Goal: Transaction & Acquisition: Purchase product/service

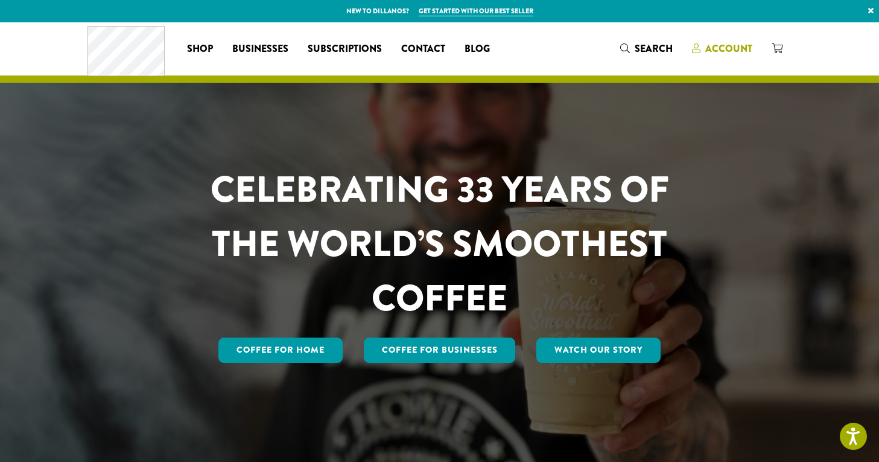
click at [702, 50] on span "Account" at bounding box center [722, 49] width 60 height 15
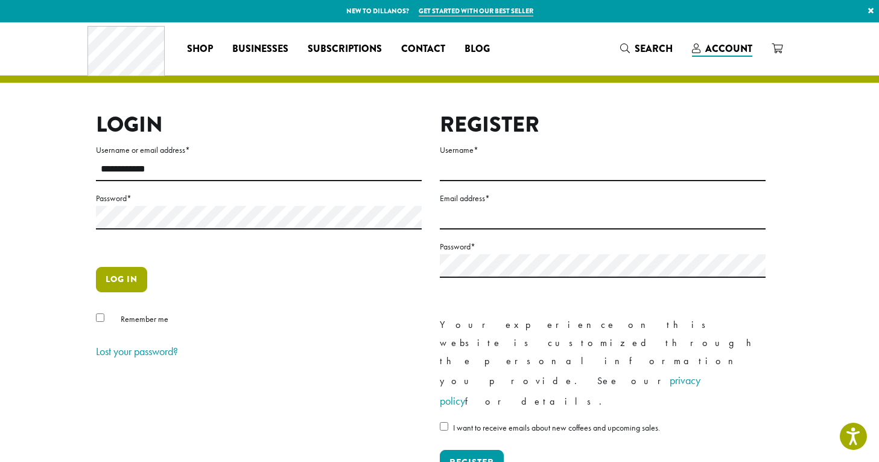
click at [117, 282] on button "Log in" at bounding box center [121, 279] width 51 height 25
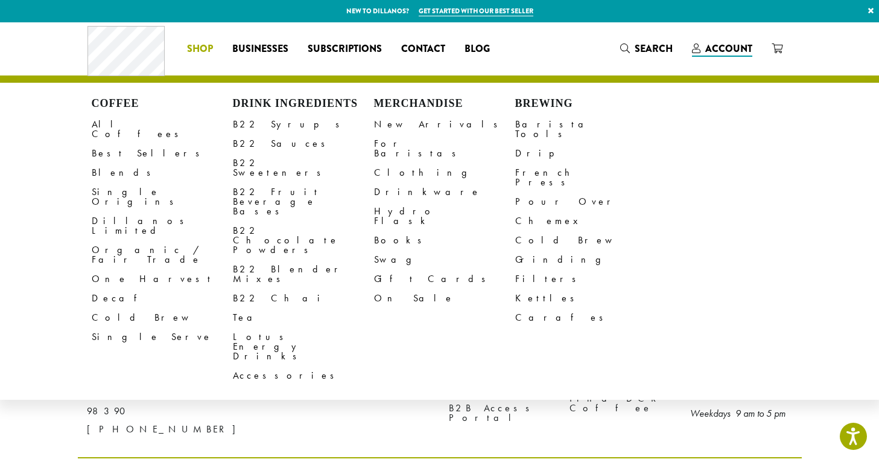
click at [201, 48] on li "Coffee All Coffees Best Sellers Blends Single Origins Dillanos Limited Organic …" at bounding box center [199, 48] width 45 height 19
click at [112, 131] on link "All Coffees" at bounding box center [162, 129] width 141 height 29
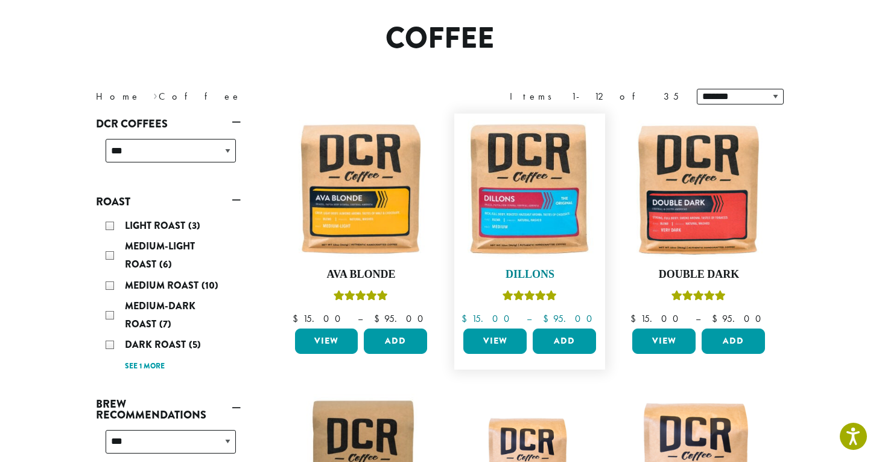
scroll to position [92, 0]
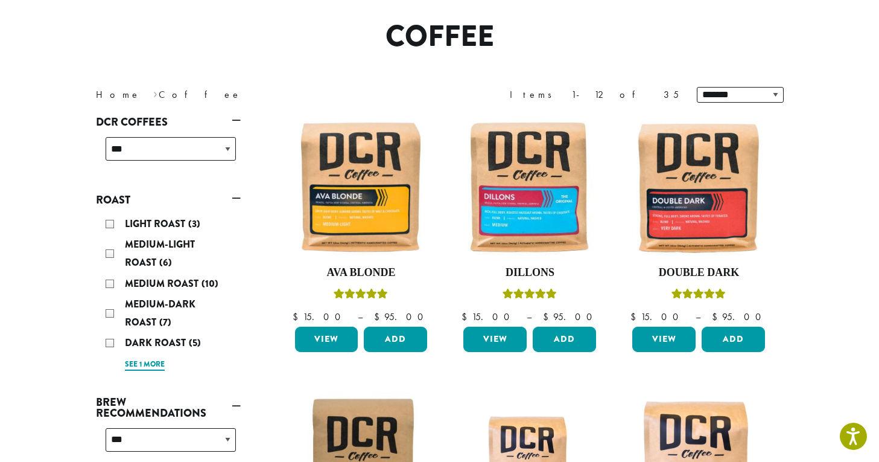
click at [132, 366] on link "See 1 more" at bounding box center [145, 364] width 40 height 12
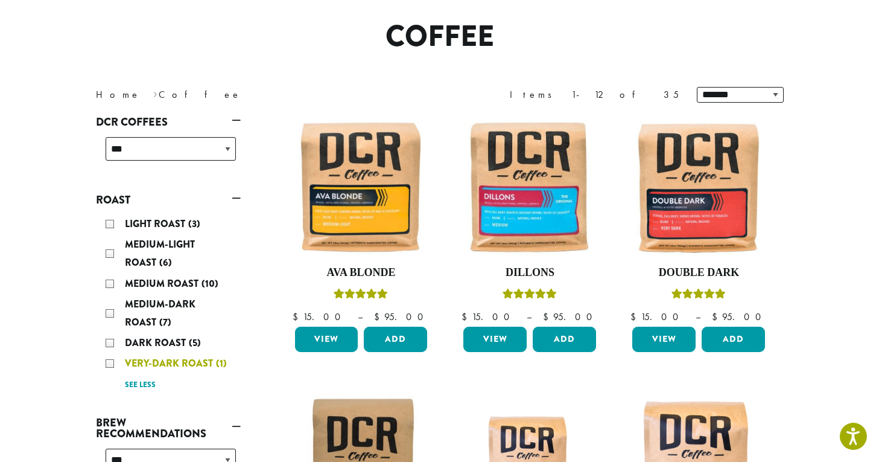
click at [138, 366] on span "Very-Dark Roast" at bounding box center [170, 363] width 91 height 14
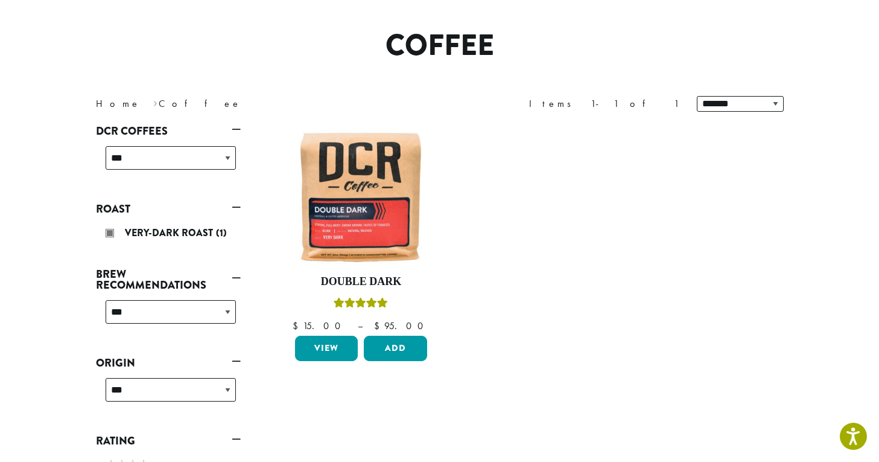
scroll to position [74, 0]
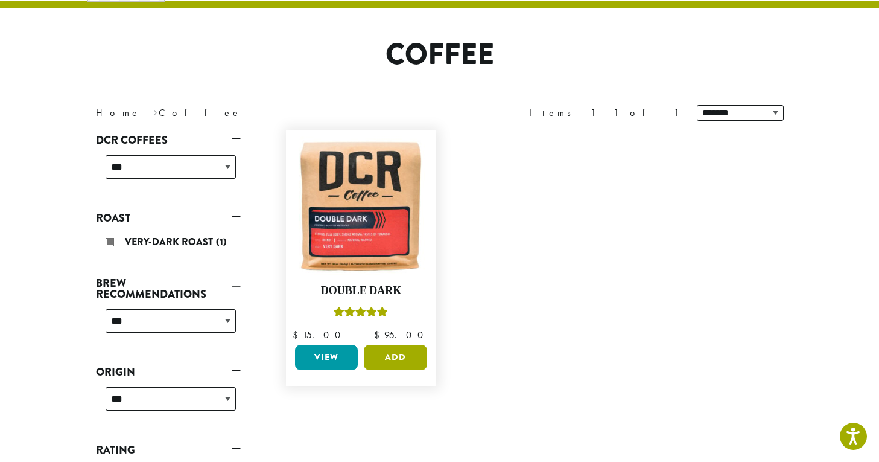
click at [410, 359] on button "Add" at bounding box center [395, 356] width 63 height 25
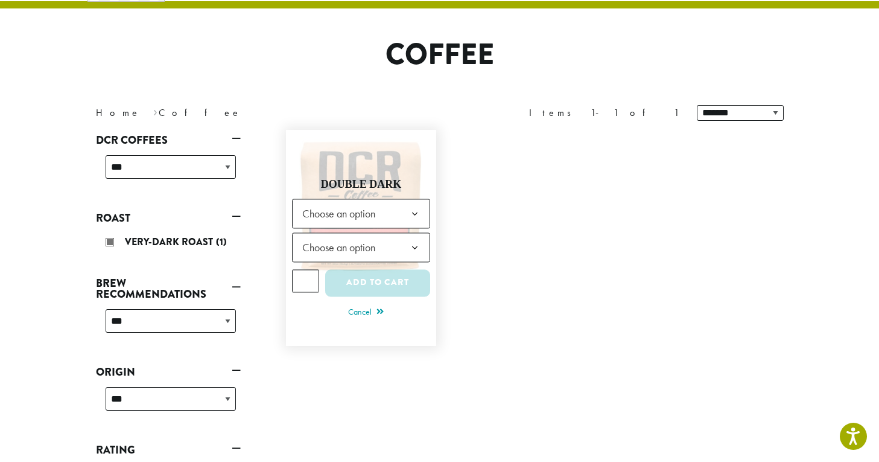
click at [381, 214] on span "Choose an option" at bounding box center [342, 214] width 90 height 24
click at [364, 249] on span "Choose an option" at bounding box center [342, 247] width 90 height 24
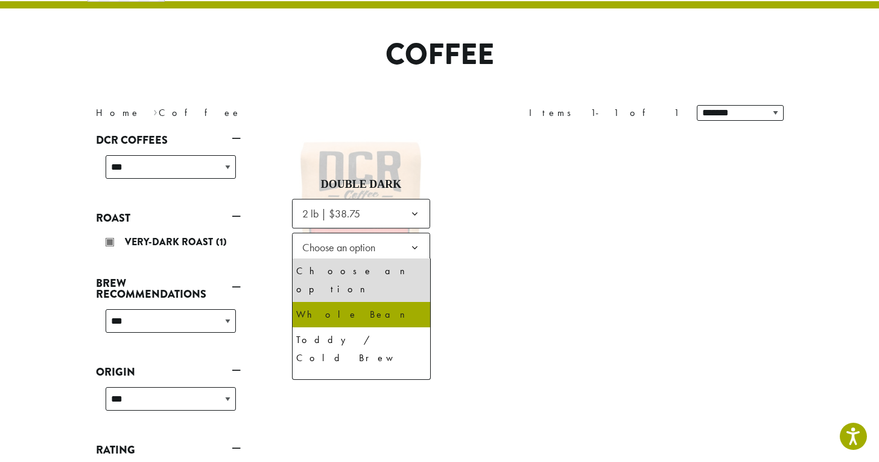
select select "**********"
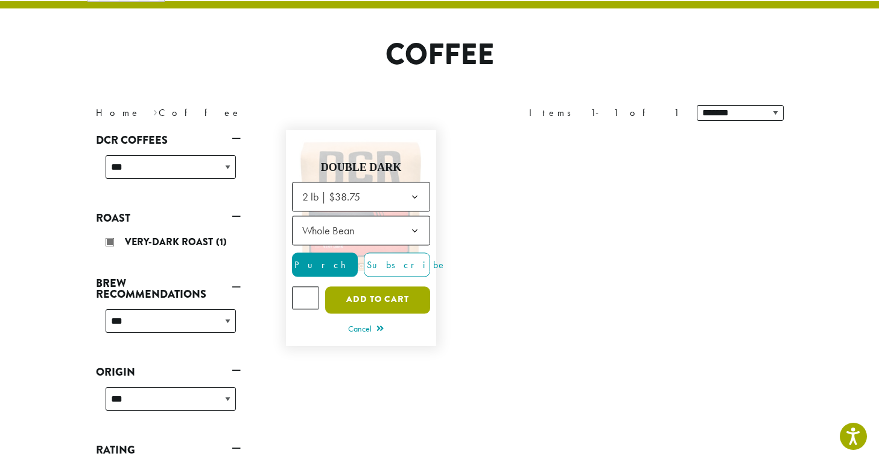
click at [397, 300] on button "Add to cart" at bounding box center [377, 299] width 105 height 27
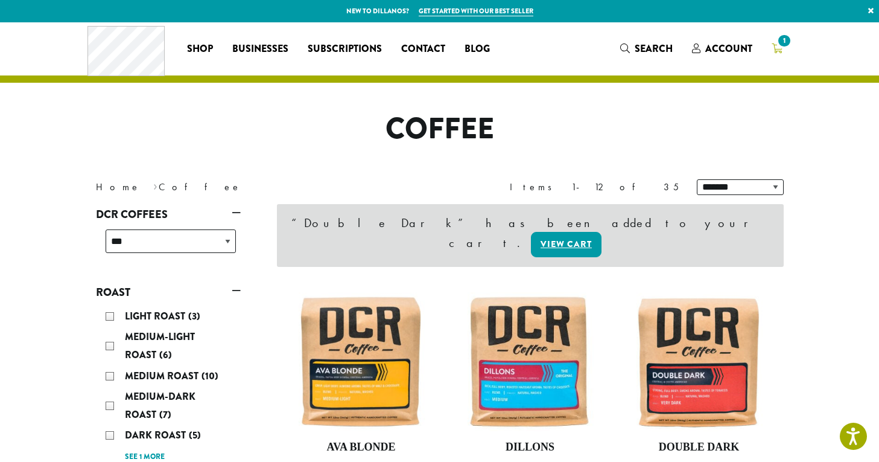
click at [779, 45] on span "1" at bounding box center [784, 41] width 16 height 16
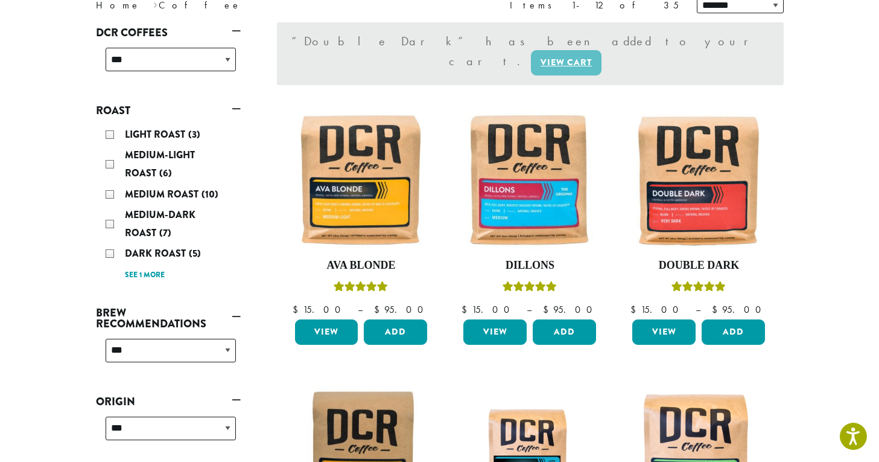
scroll to position [183, 0]
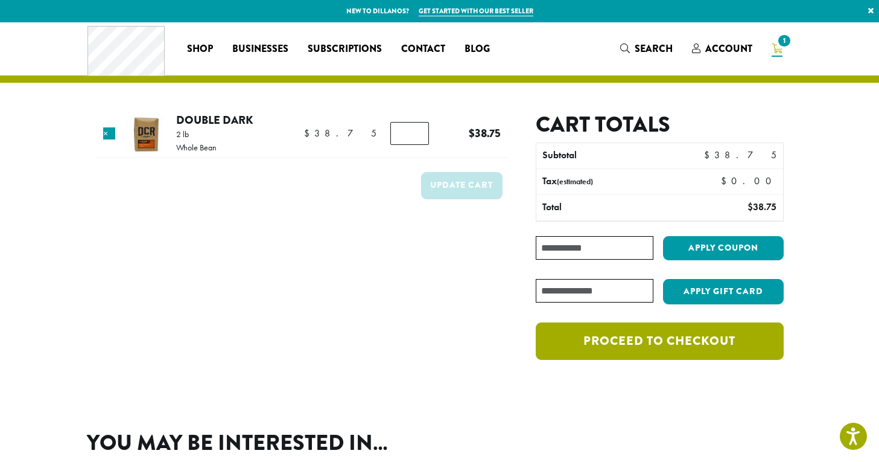
click at [608, 348] on link "Proceed to checkout" at bounding box center [659, 340] width 247 height 37
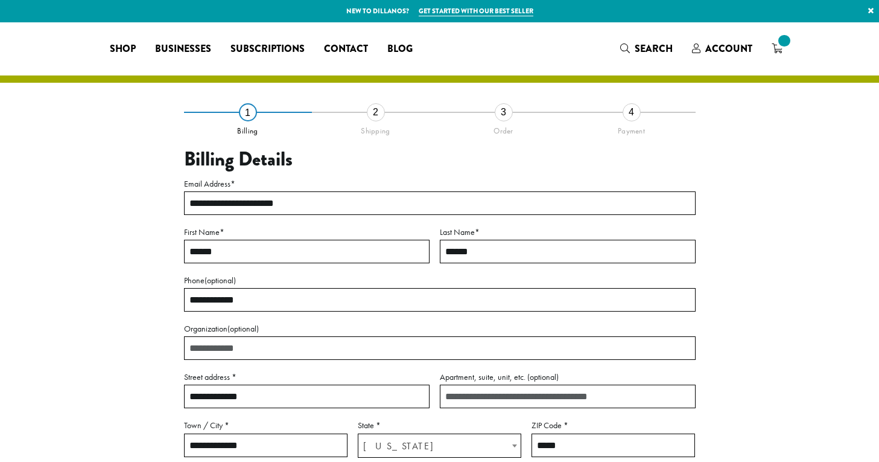
select select "**"
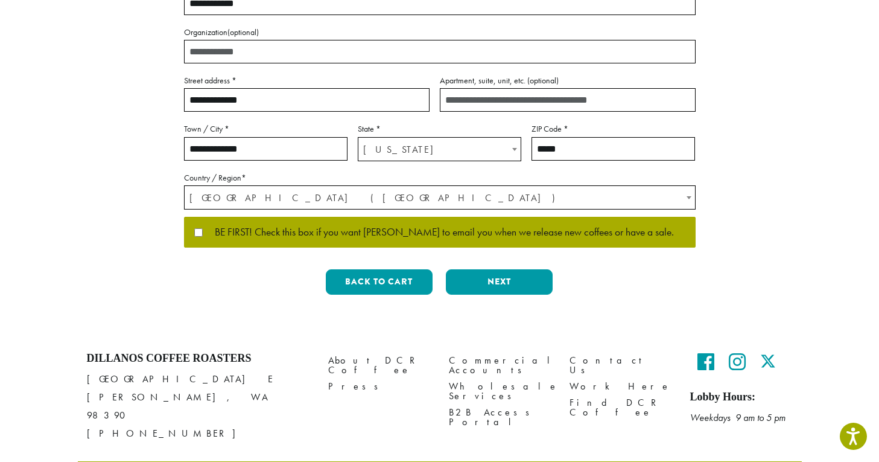
scroll to position [323, 0]
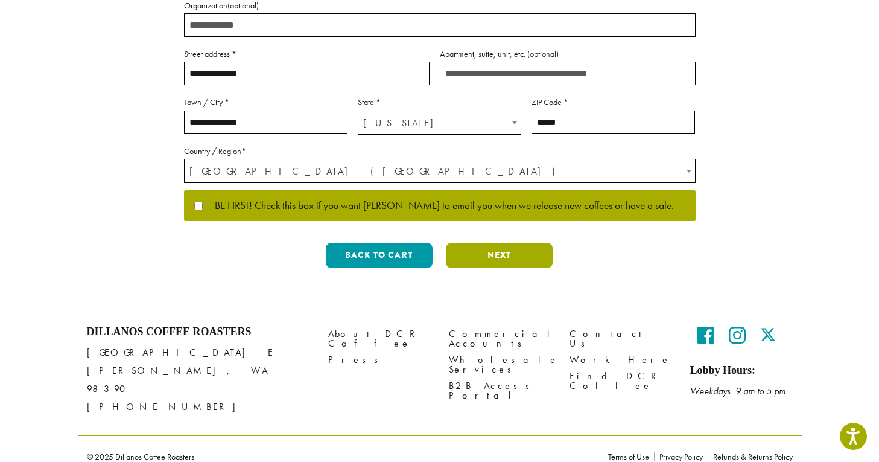
click at [500, 255] on button "Next" at bounding box center [499, 255] width 107 height 25
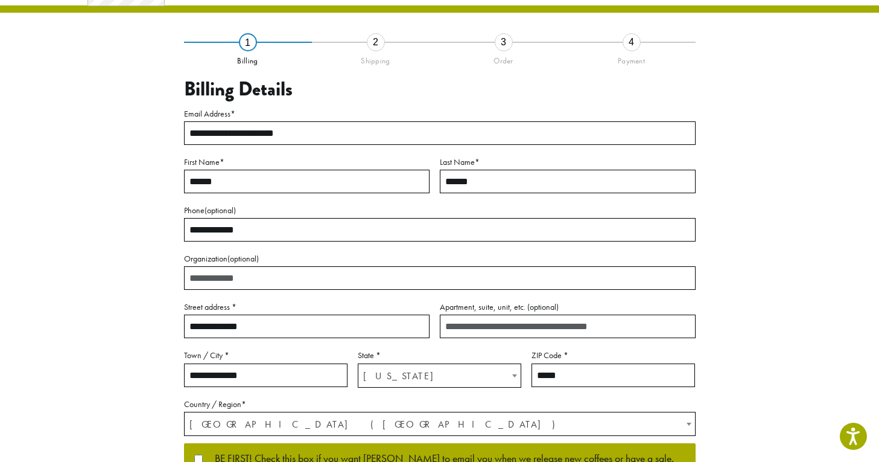
scroll to position [48, 0]
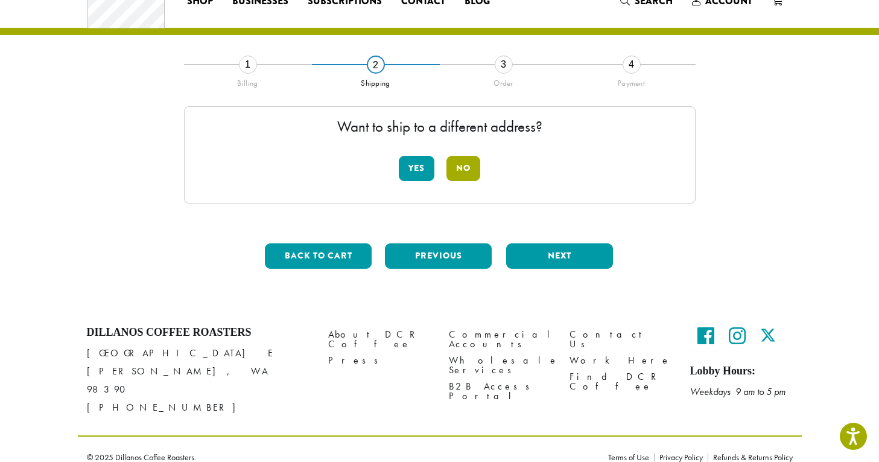
click at [462, 167] on button "No" at bounding box center [463, 168] width 34 height 25
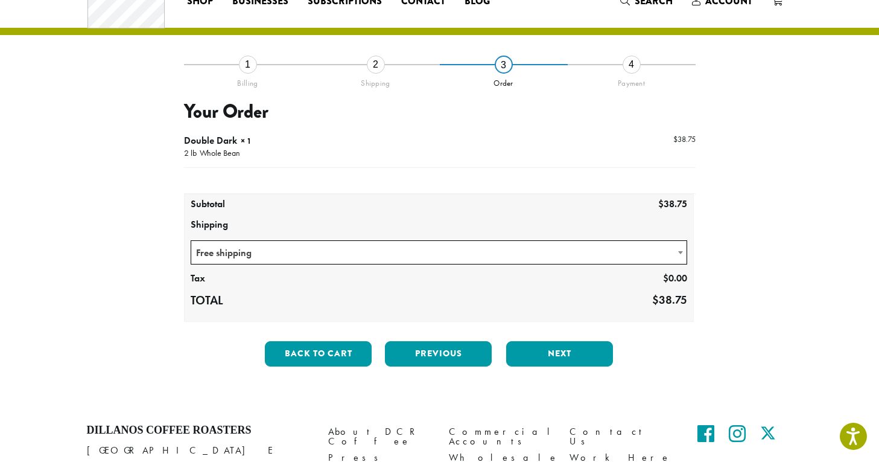
click at [559, 373] on div "Back to cart Previous Next" at bounding box center [440, 358] width 512 height 35
click at [550, 352] on button "Next" at bounding box center [559, 353] width 107 height 25
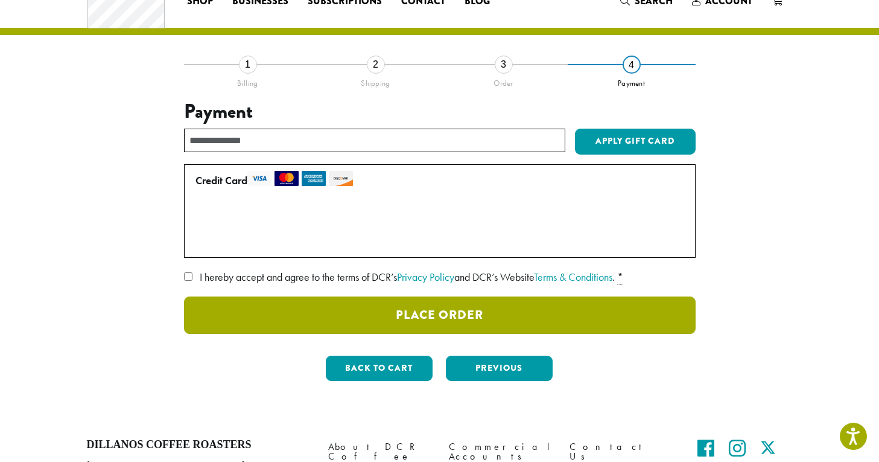
click at [526, 313] on button "Place Order" at bounding box center [440, 314] width 512 height 37
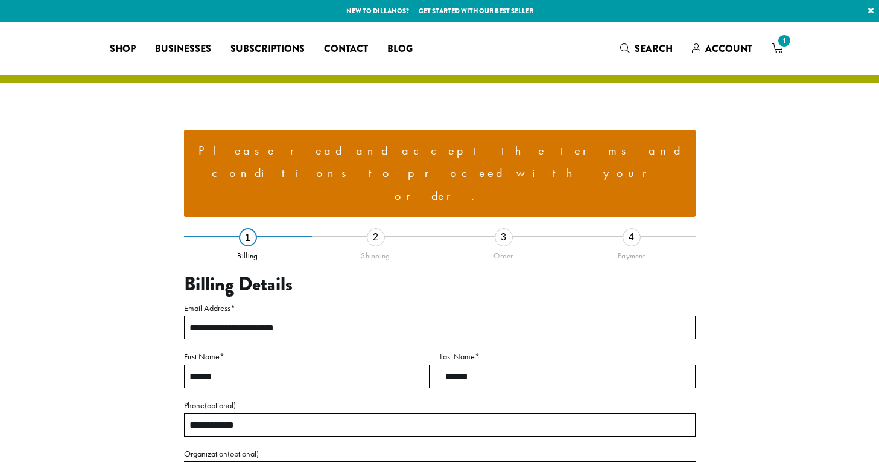
select select "**"
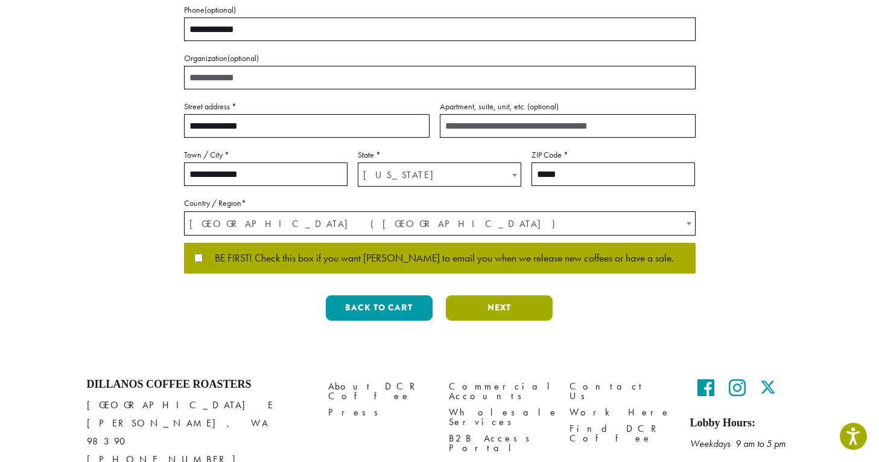
scroll to position [396, 0]
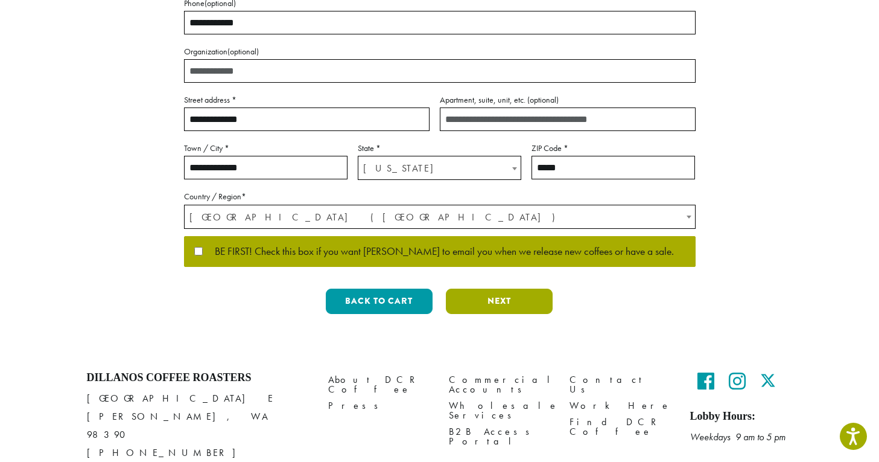
click at [517, 288] on button "Next" at bounding box center [499, 300] width 107 height 25
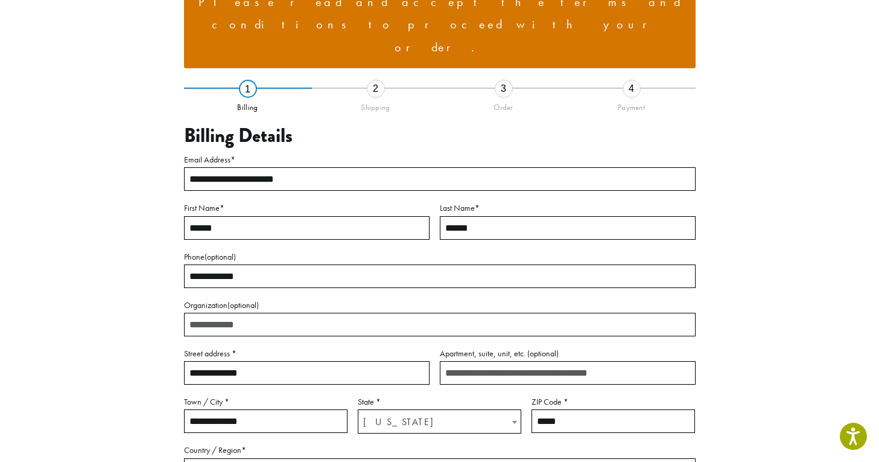
scroll to position [127, 0]
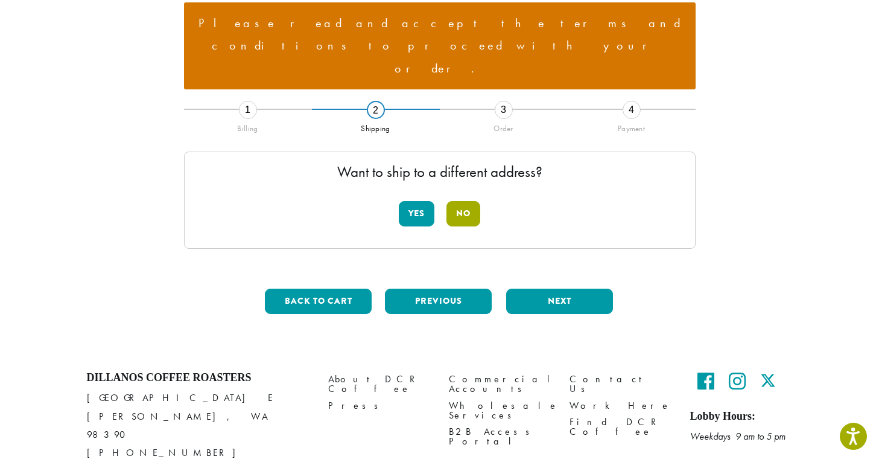
click at [466, 201] on button "No" at bounding box center [463, 213] width 34 height 25
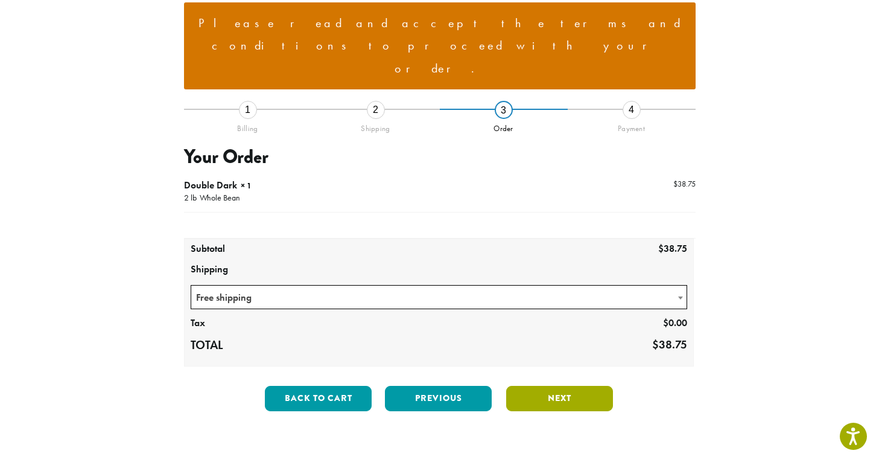
click at [568, 386] on button "Next" at bounding box center [559, 398] width 107 height 25
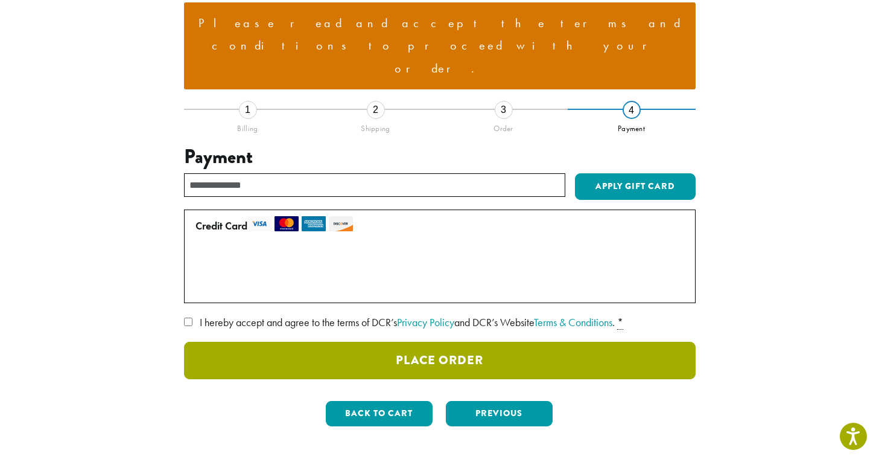
click at [323, 341] on button "Place Order" at bounding box center [440, 359] width 512 height 37
